Goal: Task Accomplishment & Management: Complete application form

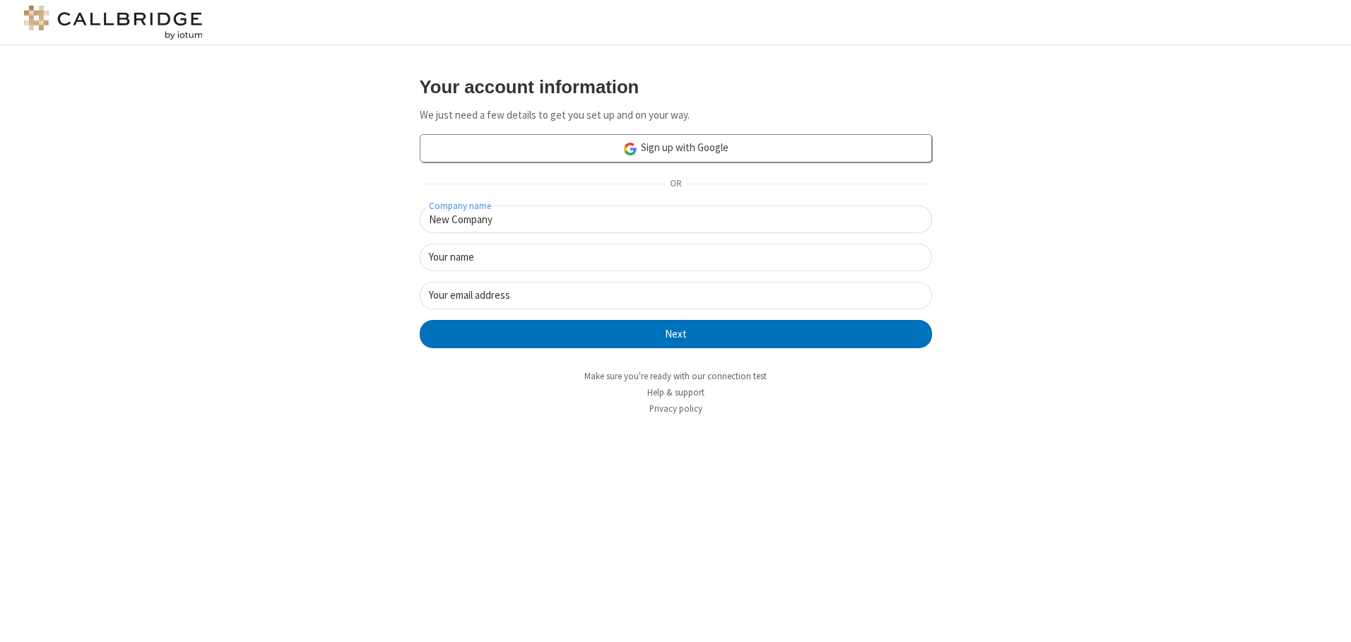
type input "New Company"
type input "New User"
type input "newUser@newUser.freesmackdown.b"
click button "Next" at bounding box center [676, 334] width 512 height 28
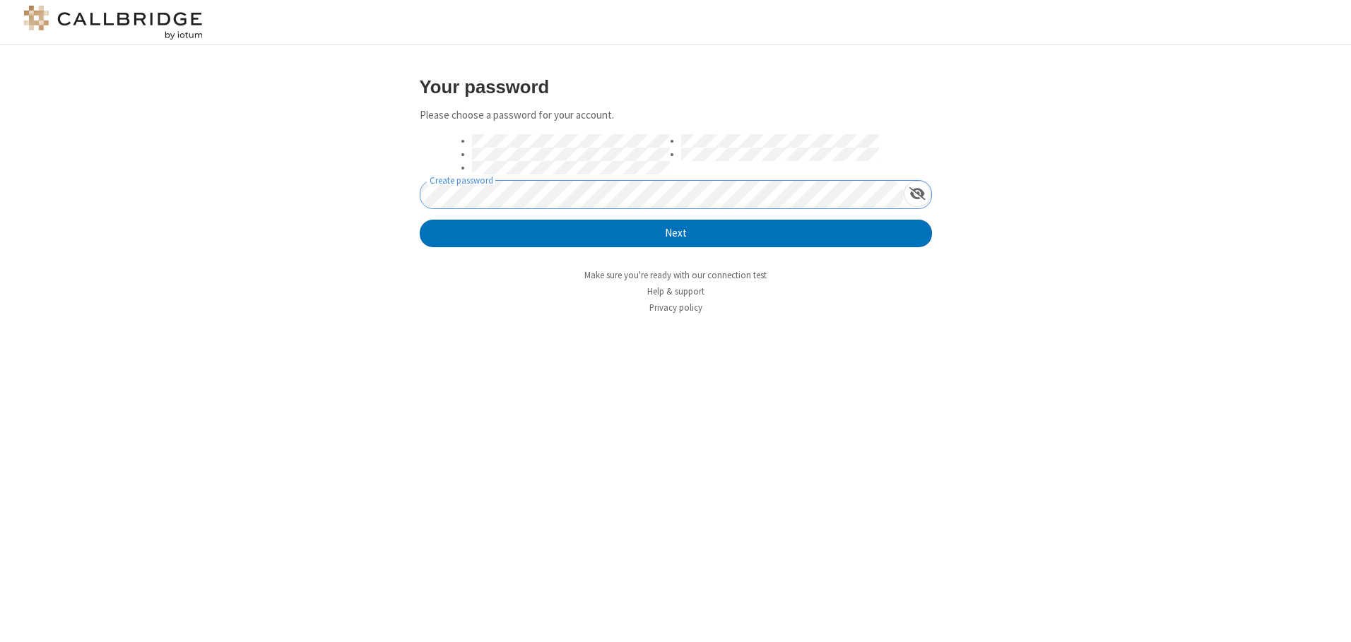
click button "Next" at bounding box center [676, 234] width 512 height 28
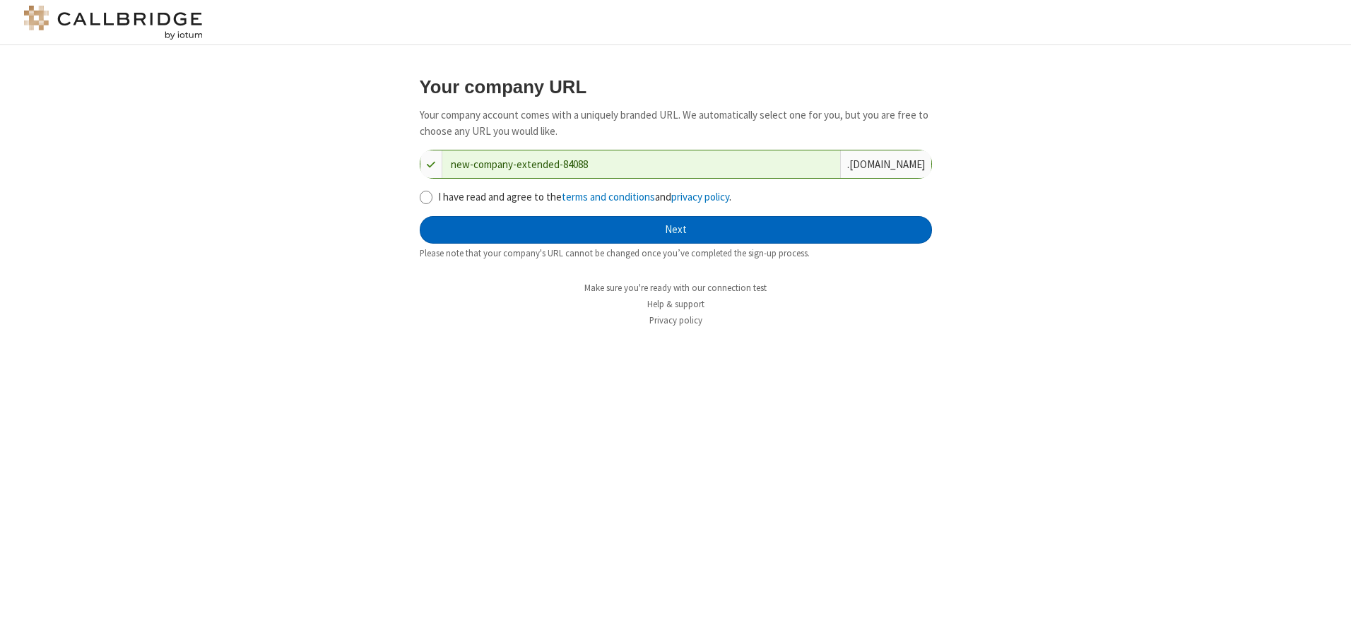
click at [675, 230] on button "Next" at bounding box center [676, 230] width 512 height 28
